Goal: Information Seeking & Learning: Learn about a topic

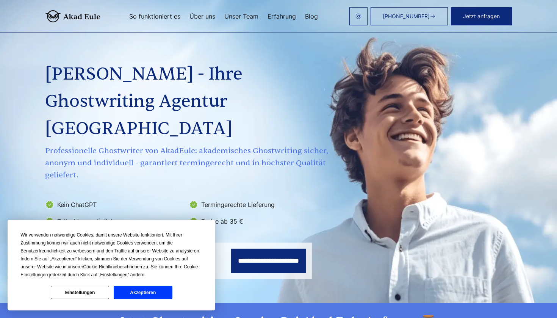
click at [166, 289] on button "Akzeptieren" at bounding box center [143, 292] width 58 height 13
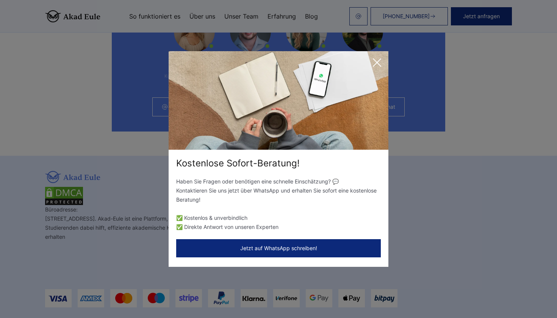
scroll to position [4930, 0]
click at [376, 60] on icon at bounding box center [376, 62] width 15 height 15
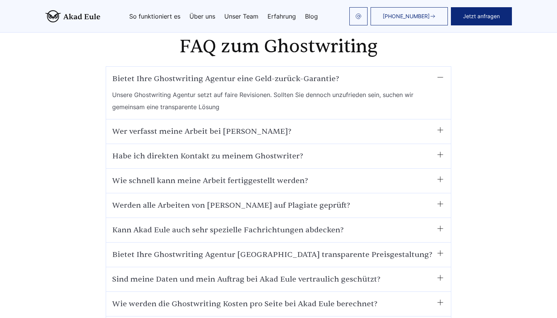
scroll to position [4510, 0]
click at [439, 149] on summary "Habe ich direkten Kontakt zu meinem Ghostwriter?" at bounding box center [278, 155] width 333 height 12
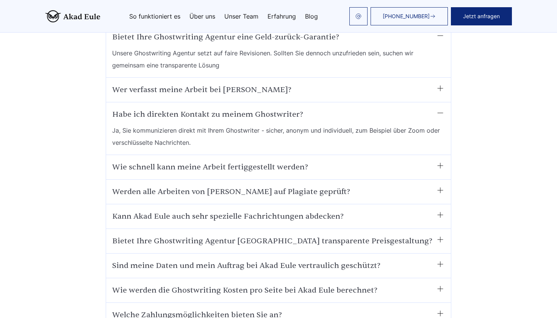
scroll to position [4551, 0]
click at [439, 161] on summary "Wie schnell kann meine Arbeit fertiggestellt werden?" at bounding box center [278, 167] width 333 height 12
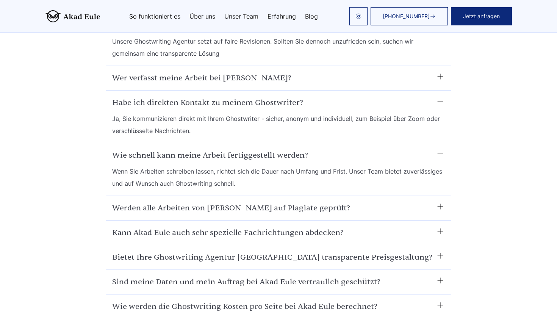
scroll to position [4564, 0]
click at [443, 201] on summary "Werden alle Arbeiten von [PERSON_NAME] auf Plagiate geprüft?" at bounding box center [278, 207] width 333 height 12
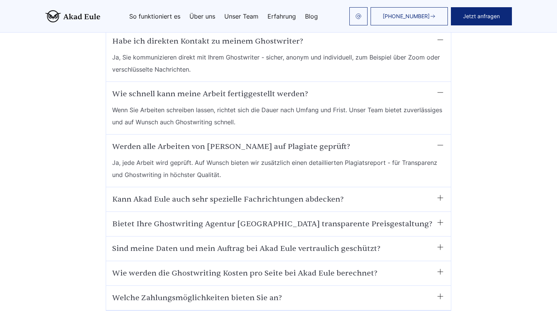
scroll to position [4631, 0]
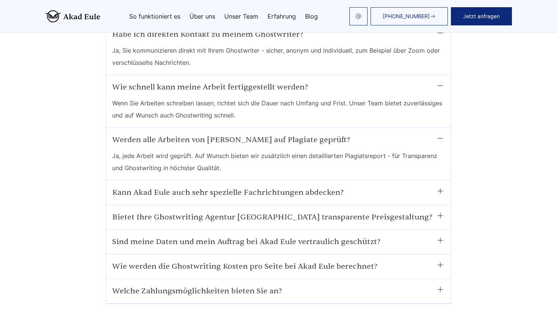
click at [437, 260] on summary "Wie werden die Ghostwriting Kosten pro Seite bei Akad Eule berechnet?" at bounding box center [278, 266] width 333 height 12
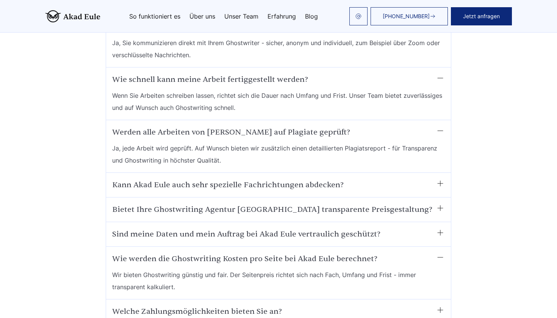
scroll to position [4638, 0]
click at [445, 300] on div "Welche Zahlungsmöglichkeiten bieten Sie an? Sie können per Google Pay/Apple Pay…" at bounding box center [278, 312] width 345 height 25
click at [435, 306] on summary "Welche Zahlungsmöglichkeiten bieten Sie an?" at bounding box center [278, 312] width 333 height 12
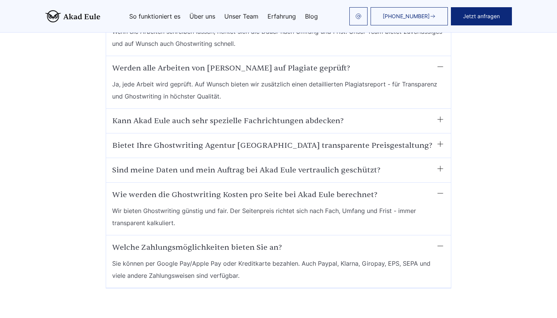
scroll to position [4704, 0]
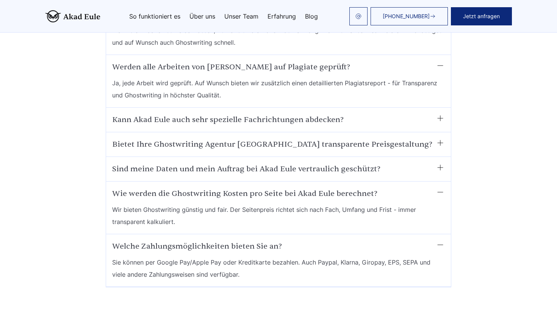
click at [439, 240] on summary "Welche Zahlungsmöglichkeiten bieten Sie an?" at bounding box center [278, 246] width 333 height 12
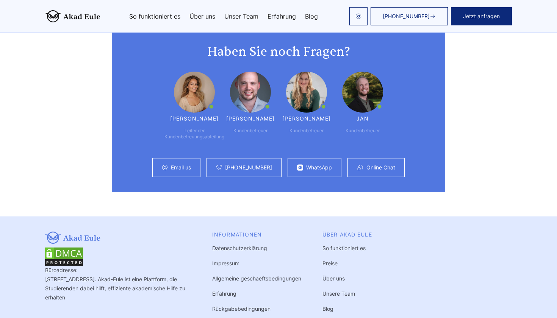
scroll to position [4983, 0]
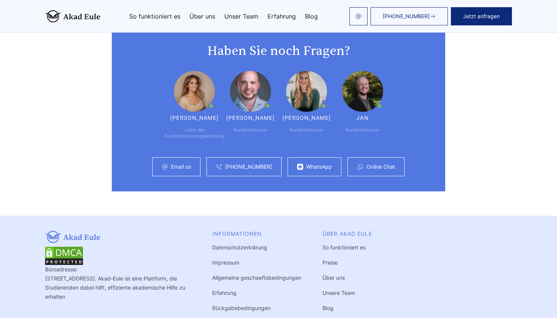
click at [341, 289] on link "Unsere Team" at bounding box center [338, 292] width 33 height 6
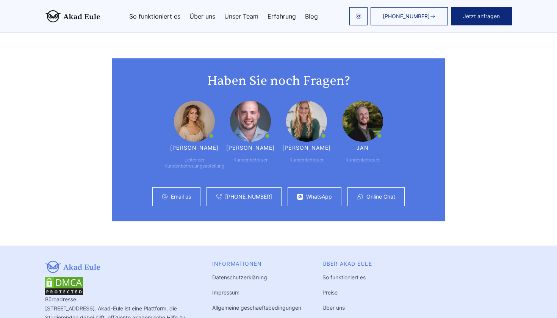
click at [341, 318] on link "Unsere Team" at bounding box center [338, 322] width 33 height 6
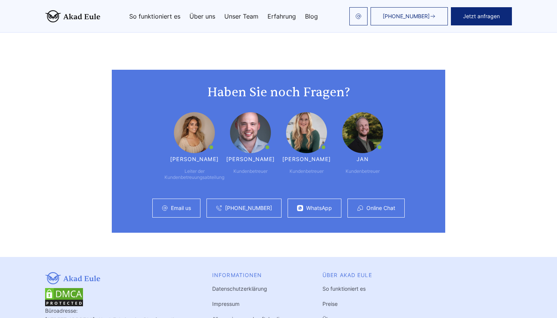
scroll to position [4942, 0]
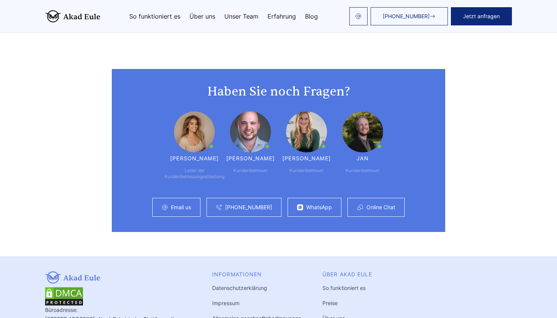
click at [338, 315] on link "Über uns" at bounding box center [333, 318] width 22 height 6
click at [325, 315] on link "Über uns" at bounding box center [333, 318] width 22 height 6
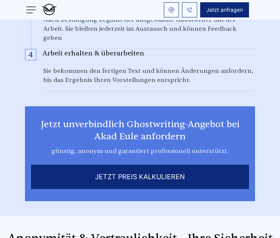
scroll to position [1027, 0]
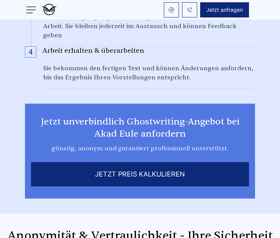
click at [187, 162] on div "JETZT PREIS KALKULIEREN" at bounding box center [140, 174] width 218 height 24
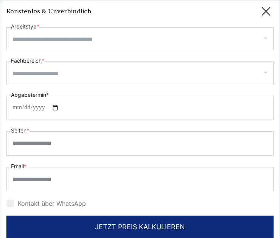
scroll to position [0, 0]
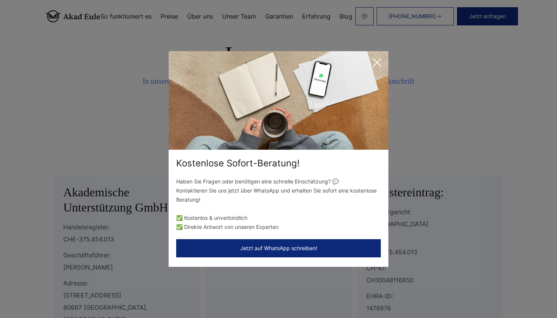
click at [378, 61] on icon at bounding box center [377, 63] width 8 height 8
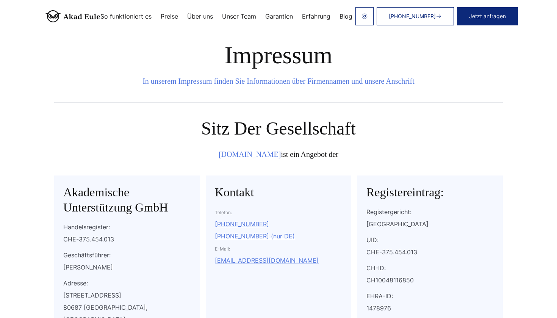
scroll to position [5, 0]
